Goal: Transaction & Acquisition: Download file/media

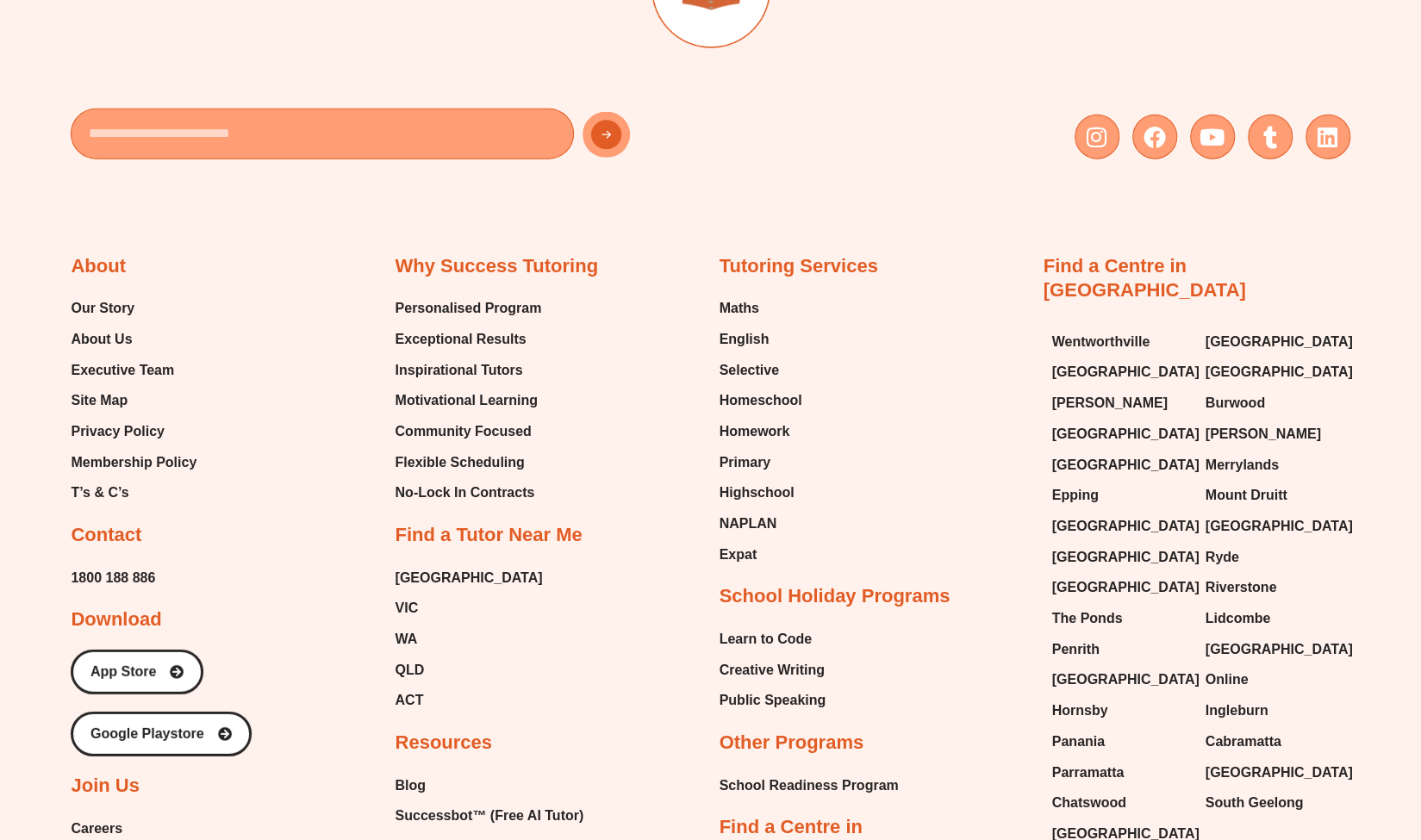
scroll to position [7474, 0]
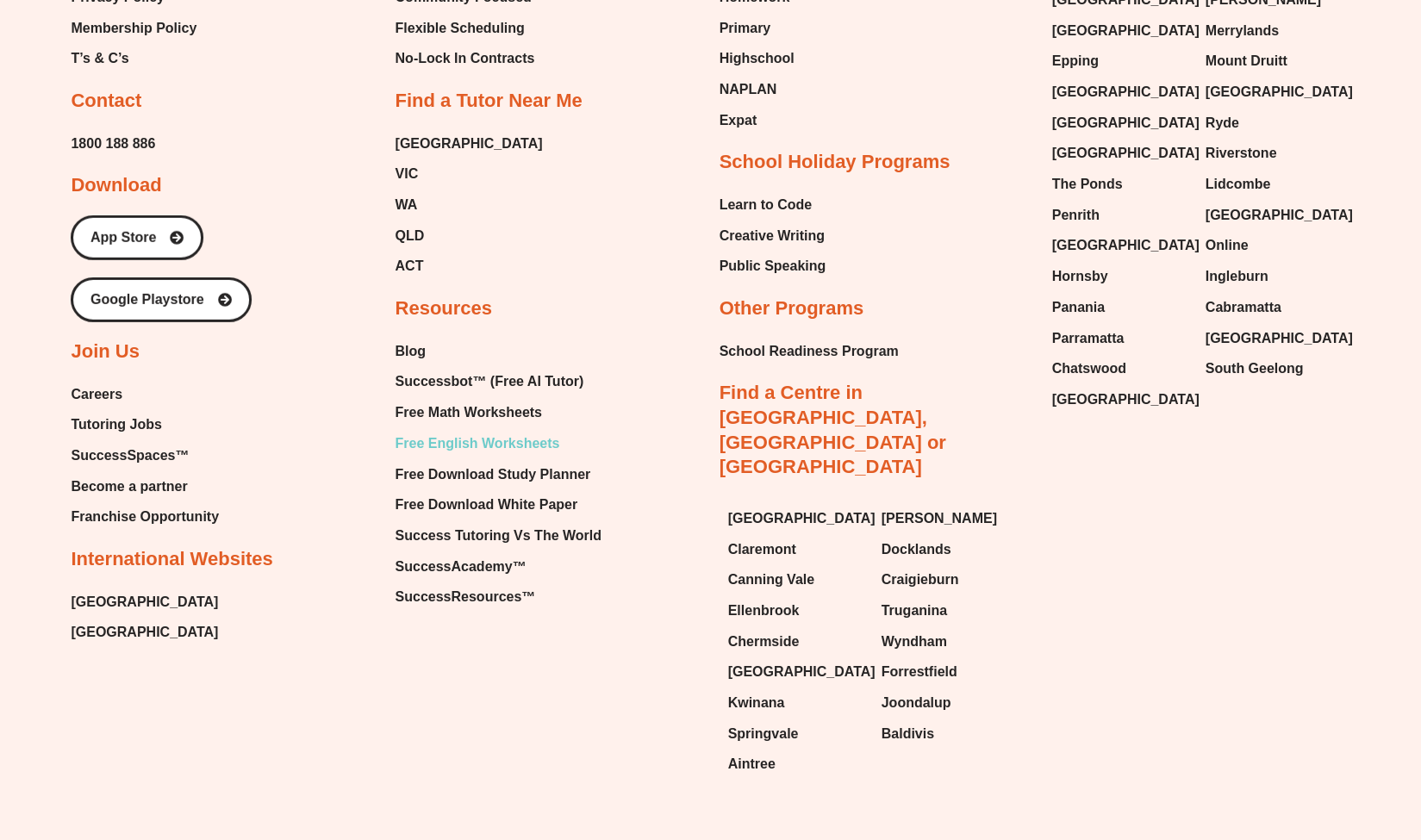
click at [519, 431] on span "Free English Worksheets" at bounding box center [477, 443] width 165 height 26
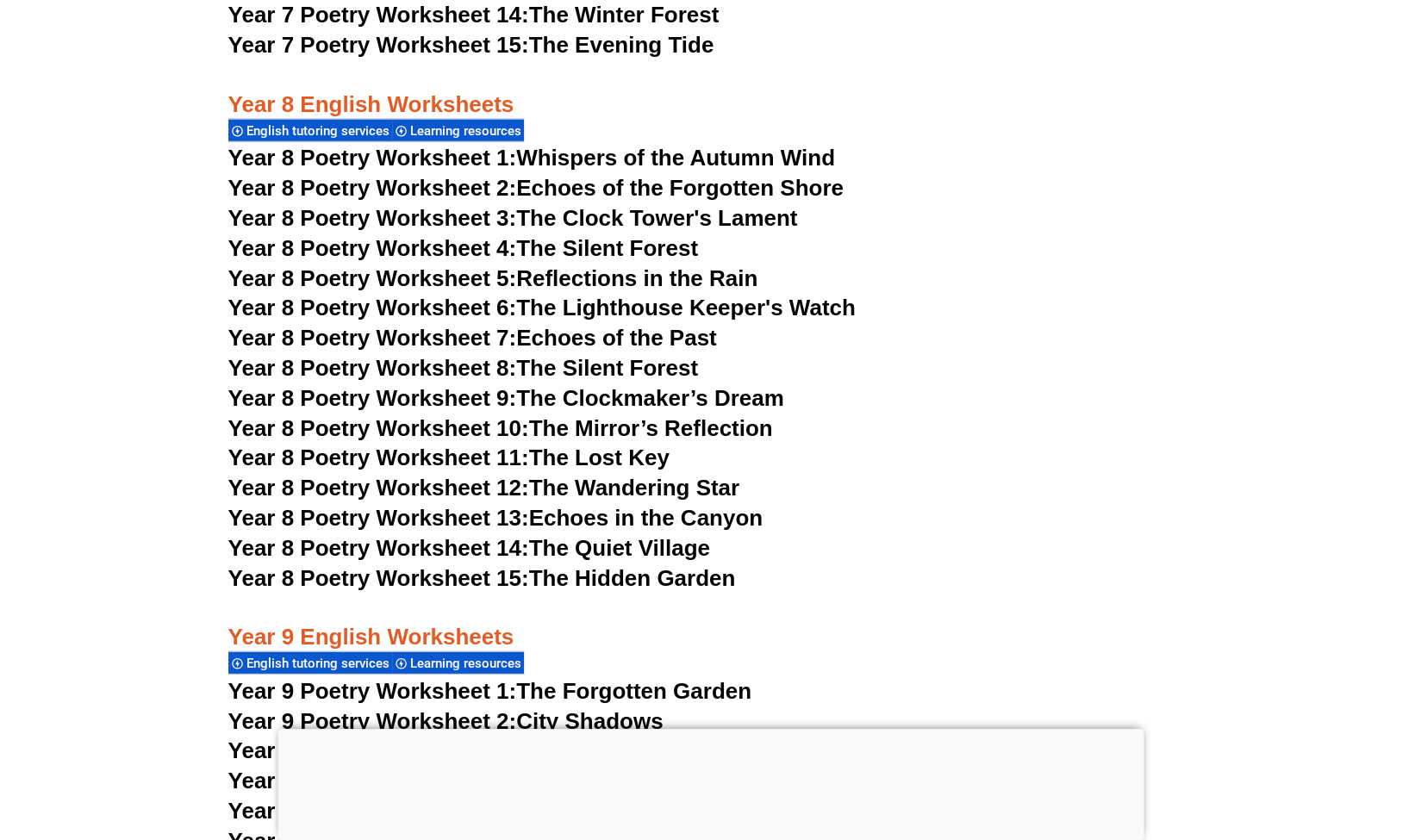
scroll to position [11405, 0]
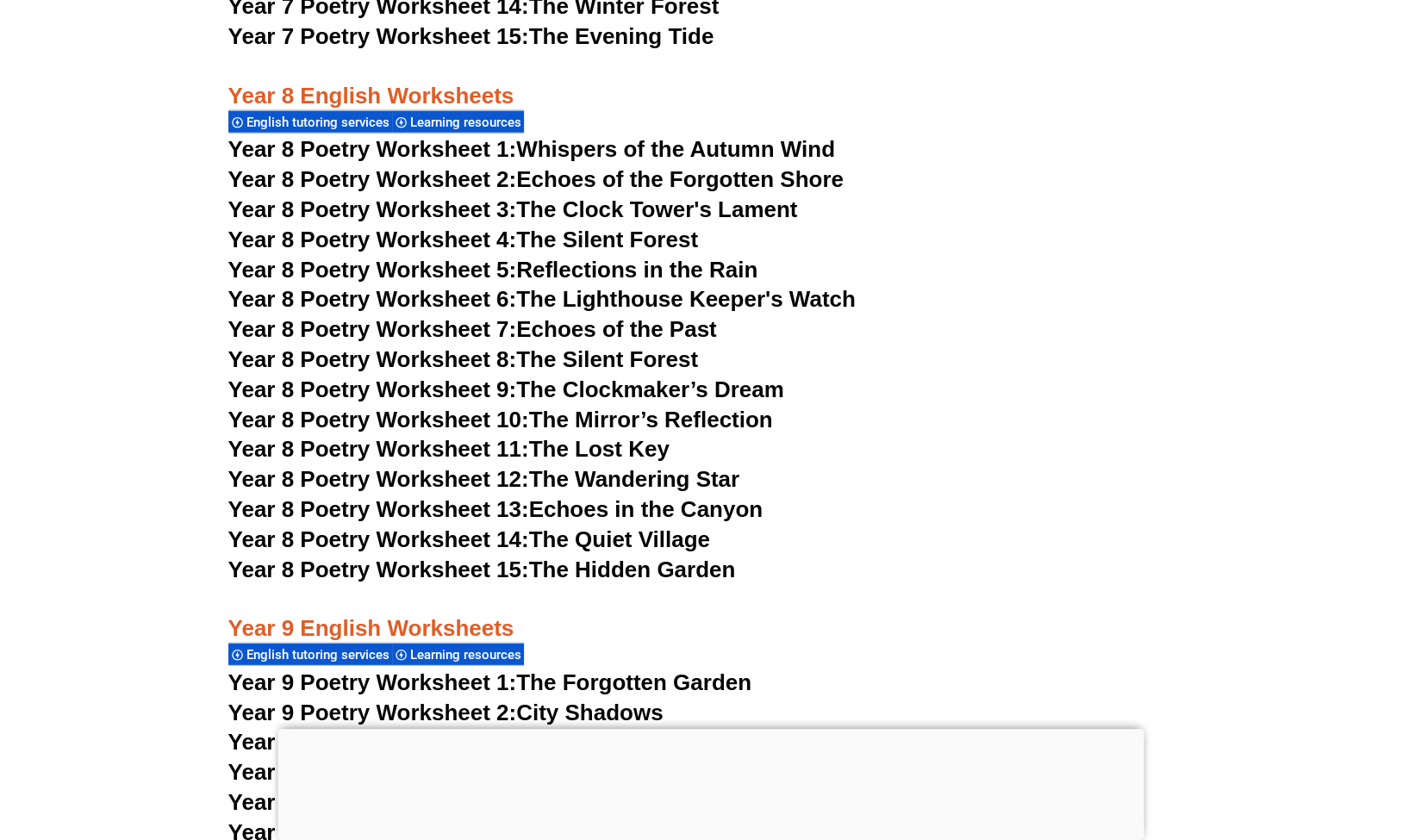
click at [565, 166] on link "Year 8 Poetry Worksheet 2: Echoes of the Forgotten Shore" at bounding box center [535, 179] width 615 height 26
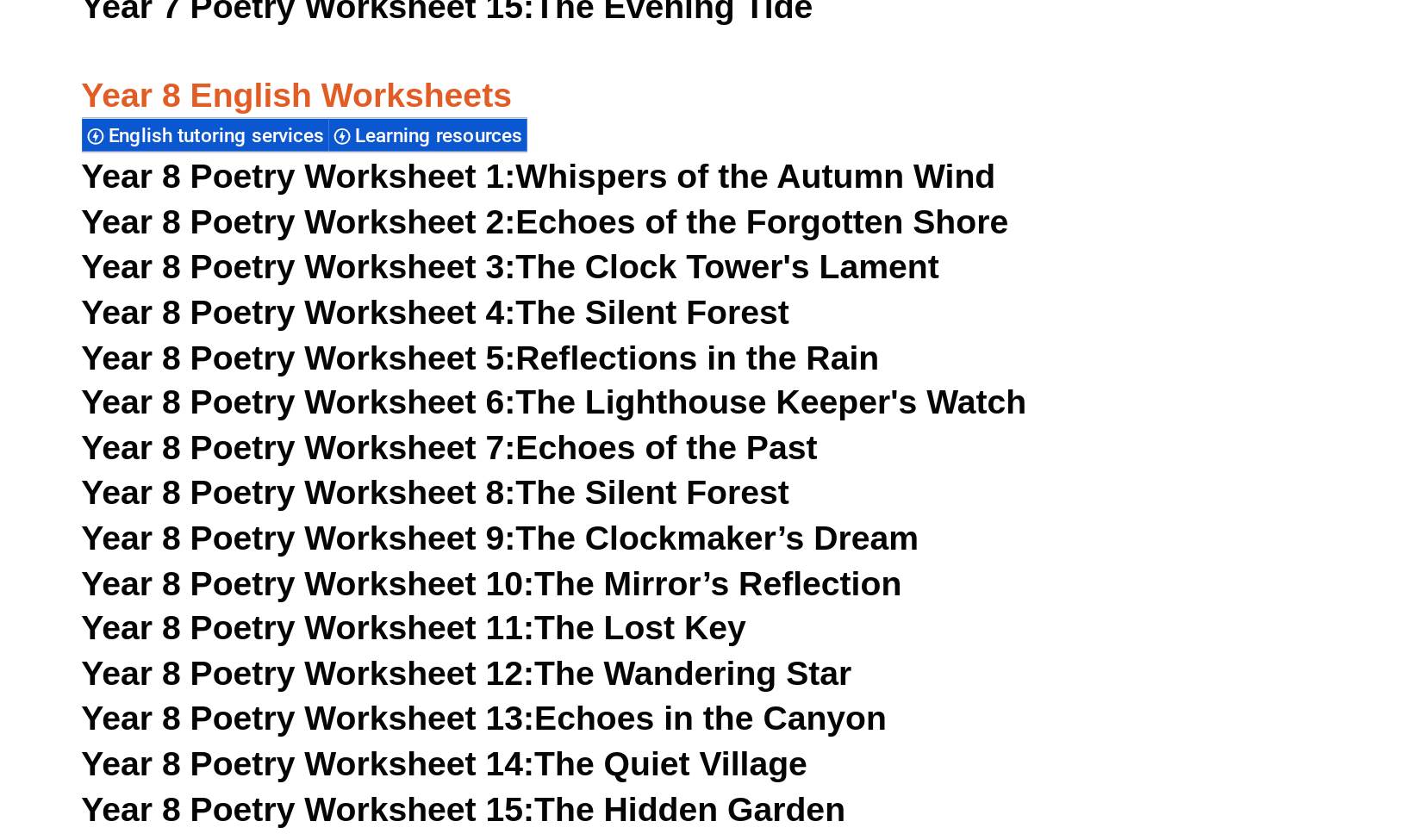
scroll to position [11405, 0]
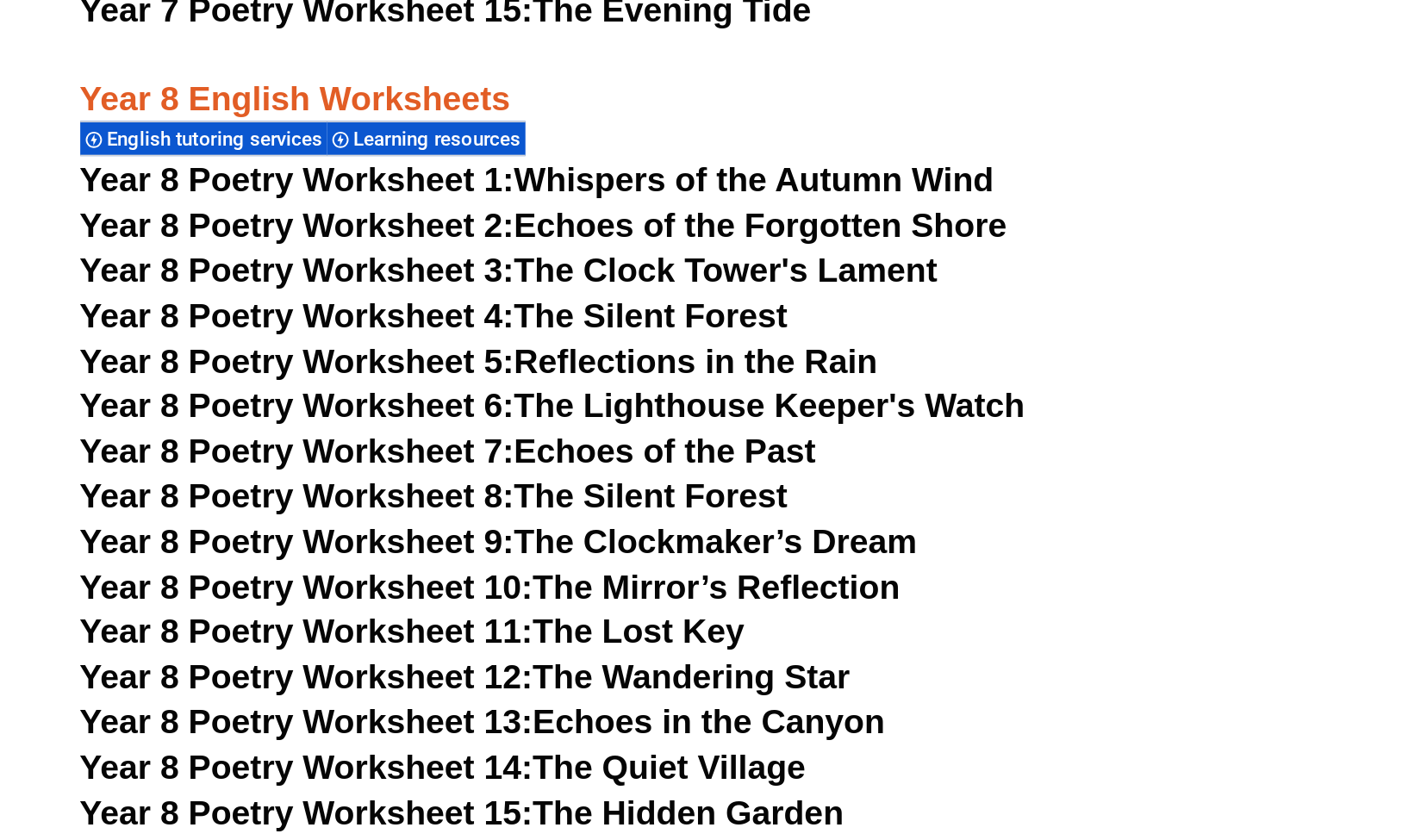
click at [693, 556] on link "Year 8 Poetry Worksheet 15: The Hidden Garden" at bounding box center [482, 569] width 508 height 26
